Goal: Manage account settings

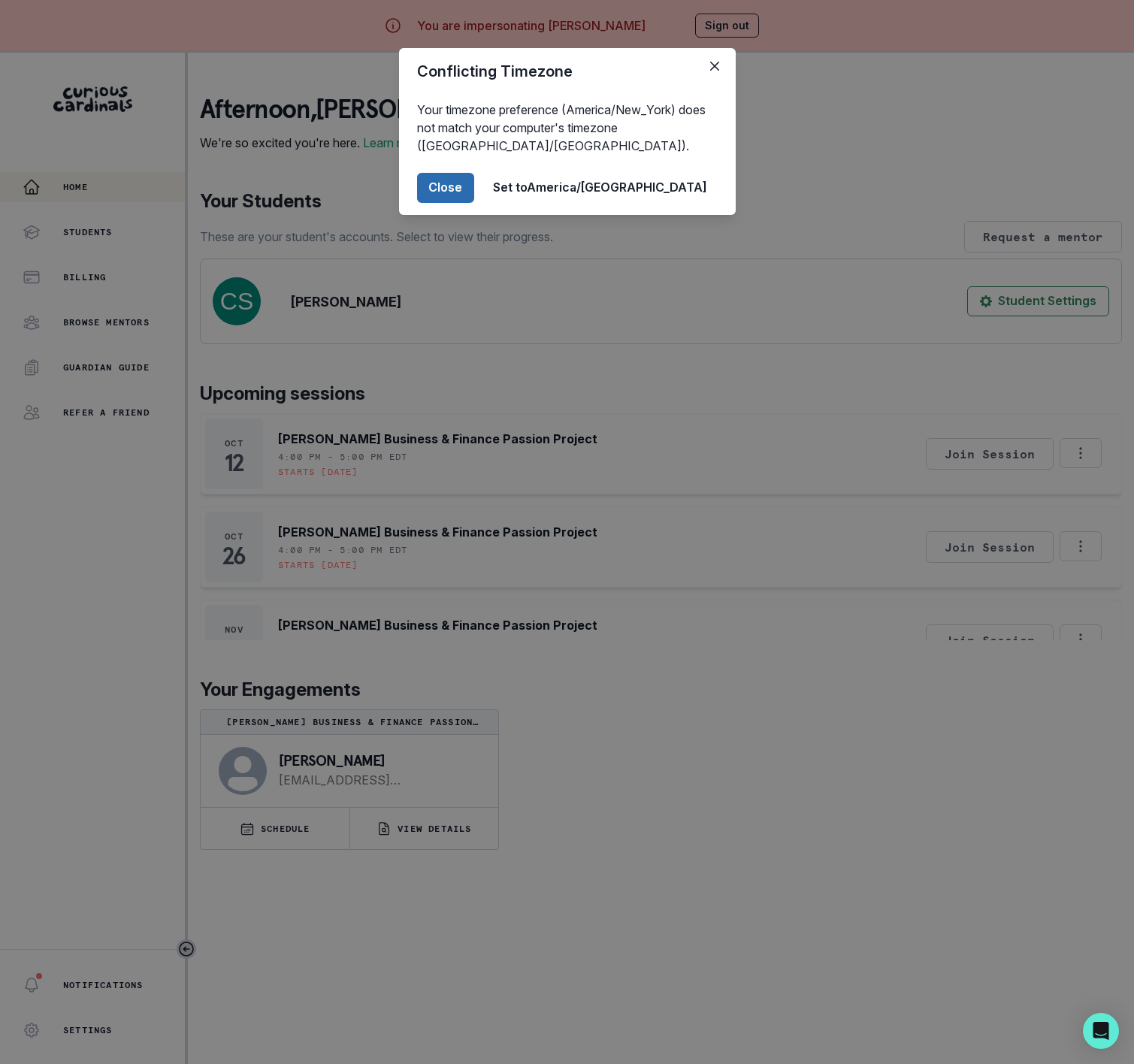
click at [474, 179] on button "Close" at bounding box center [445, 188] width 57 height 30
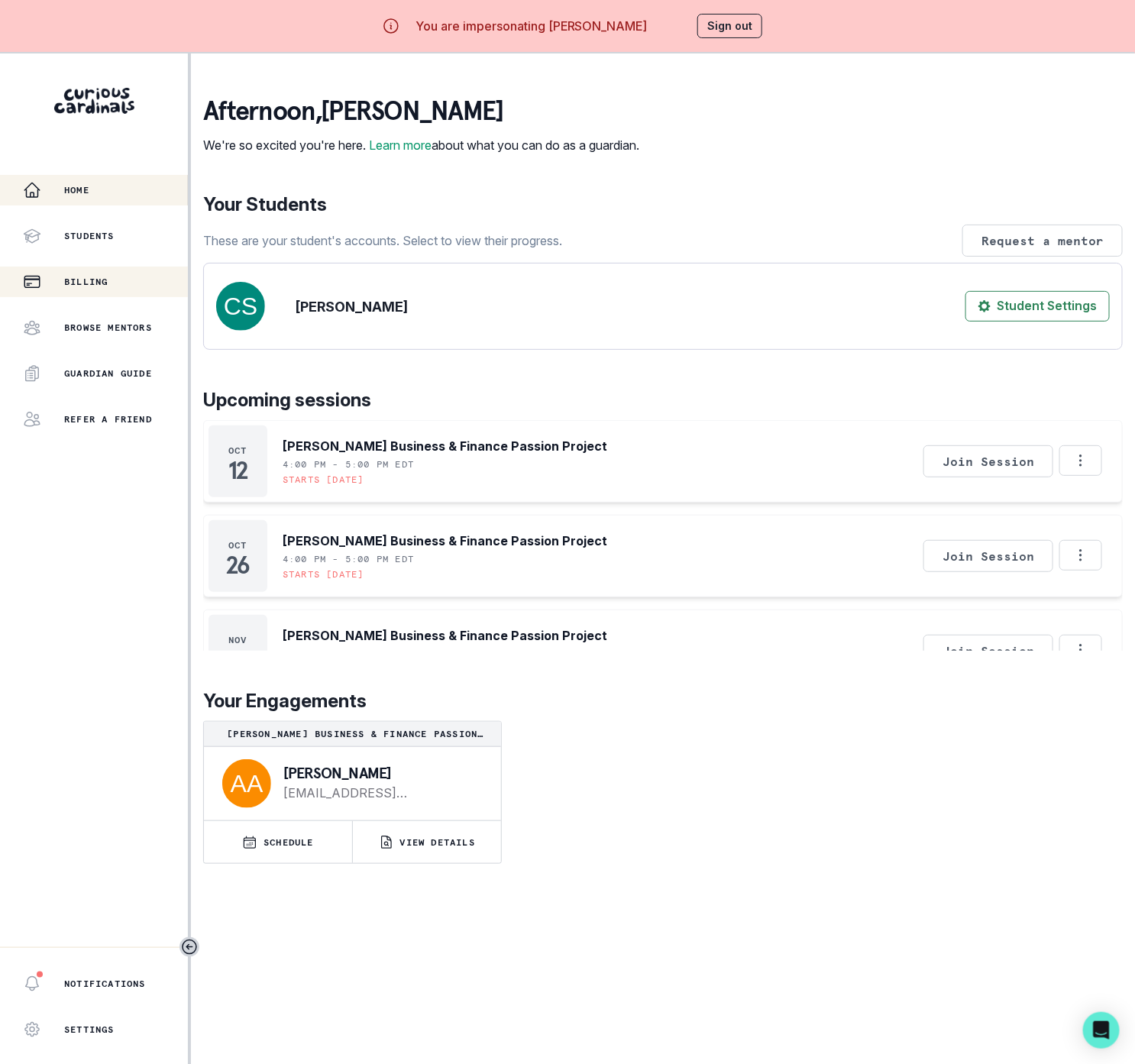
click at [97, 293] on button "Billing" at bounding box center [94, 282] width 187 height 30
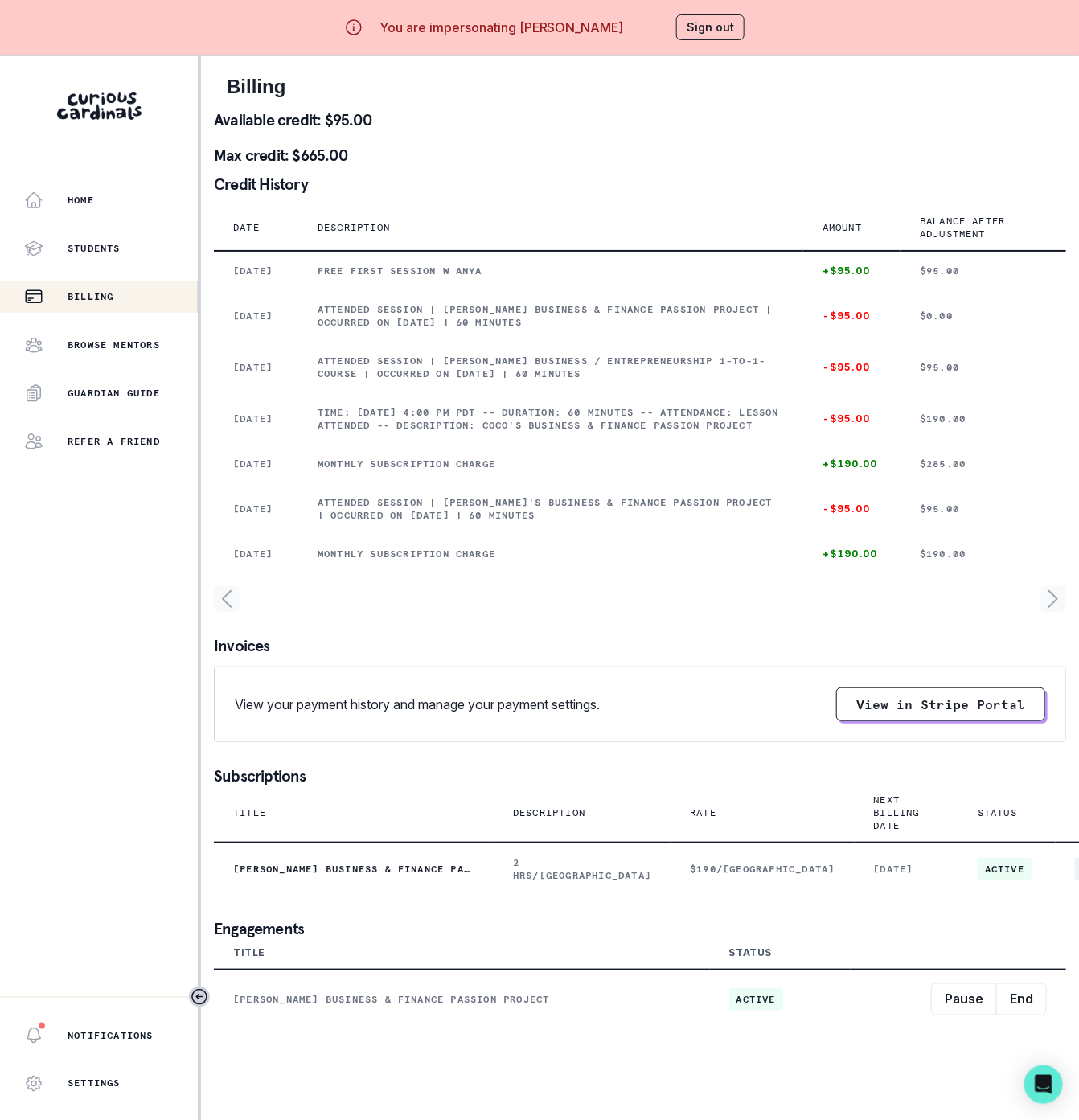
click at [706, 31] on button "Sign out" at bounding box center [710, 28] width 69 height 26
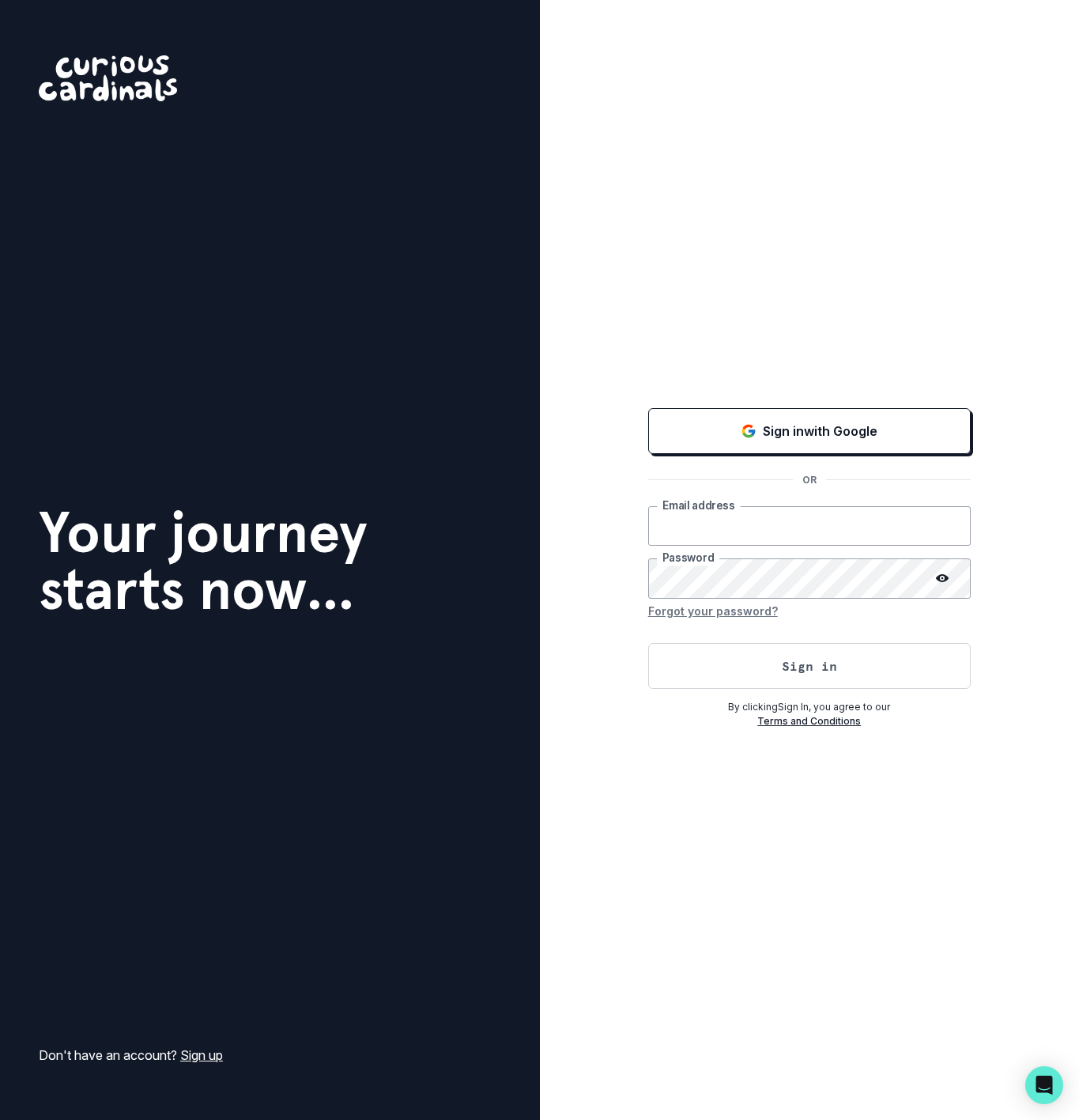
type input "[EMAIL_ADDRESS][DOMAIN_NAME]"
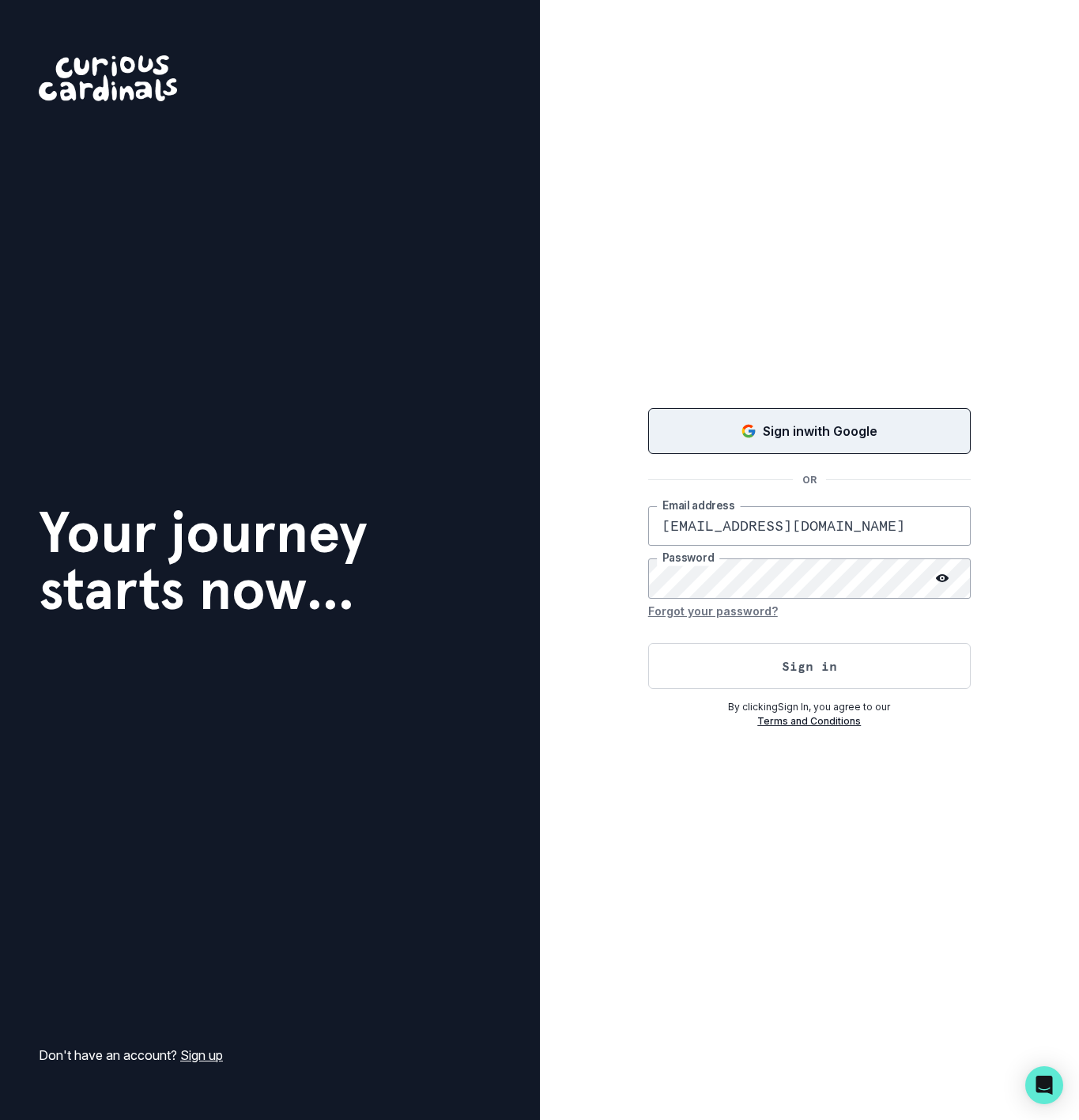
click at [795, 442] on button "Sign in with Google" at bounding box center [809, 430] width 322 height 46
